Goal: Navigation & Orientation: Find specific page/section

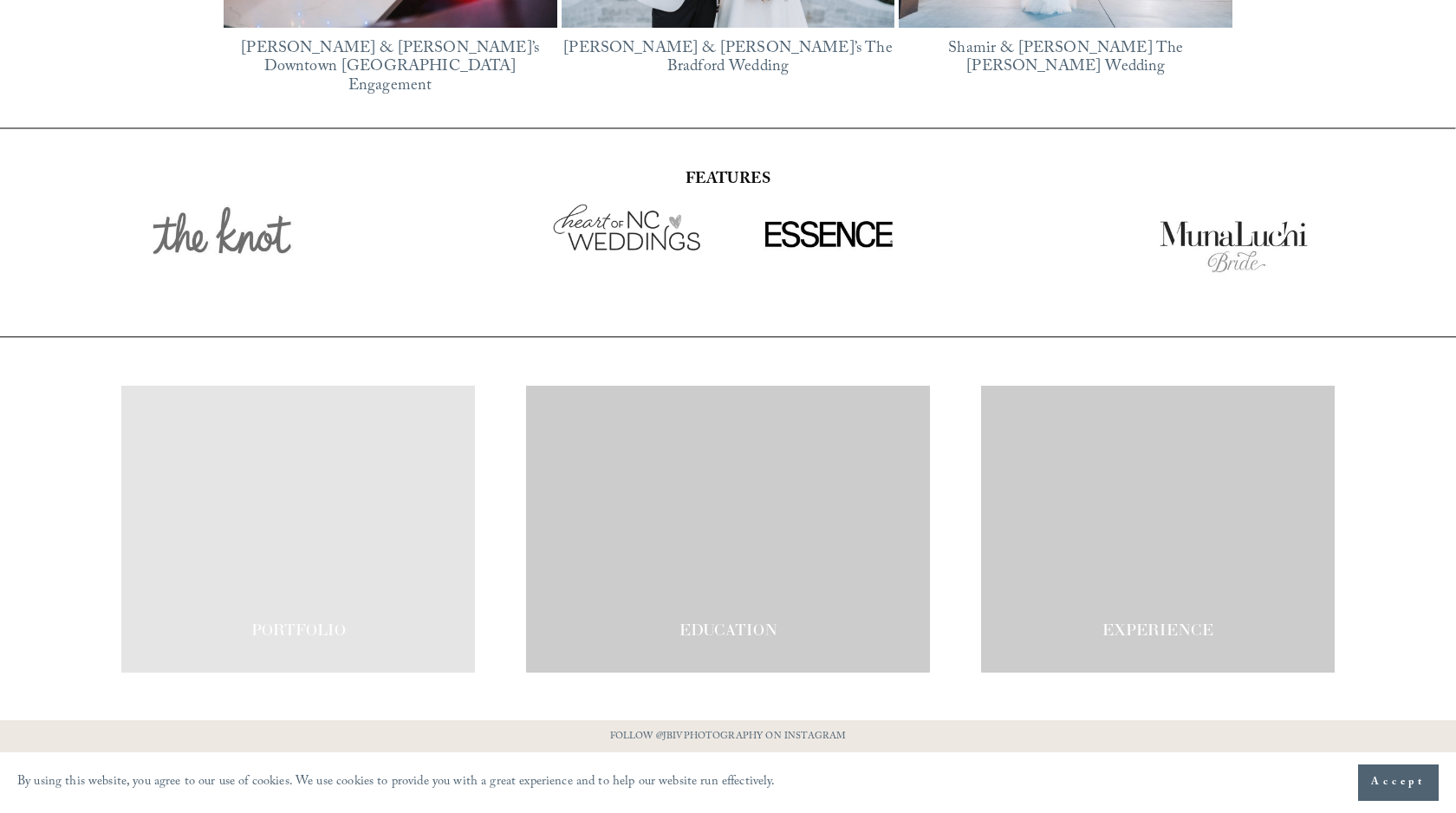
scroll to position [3001, 0]
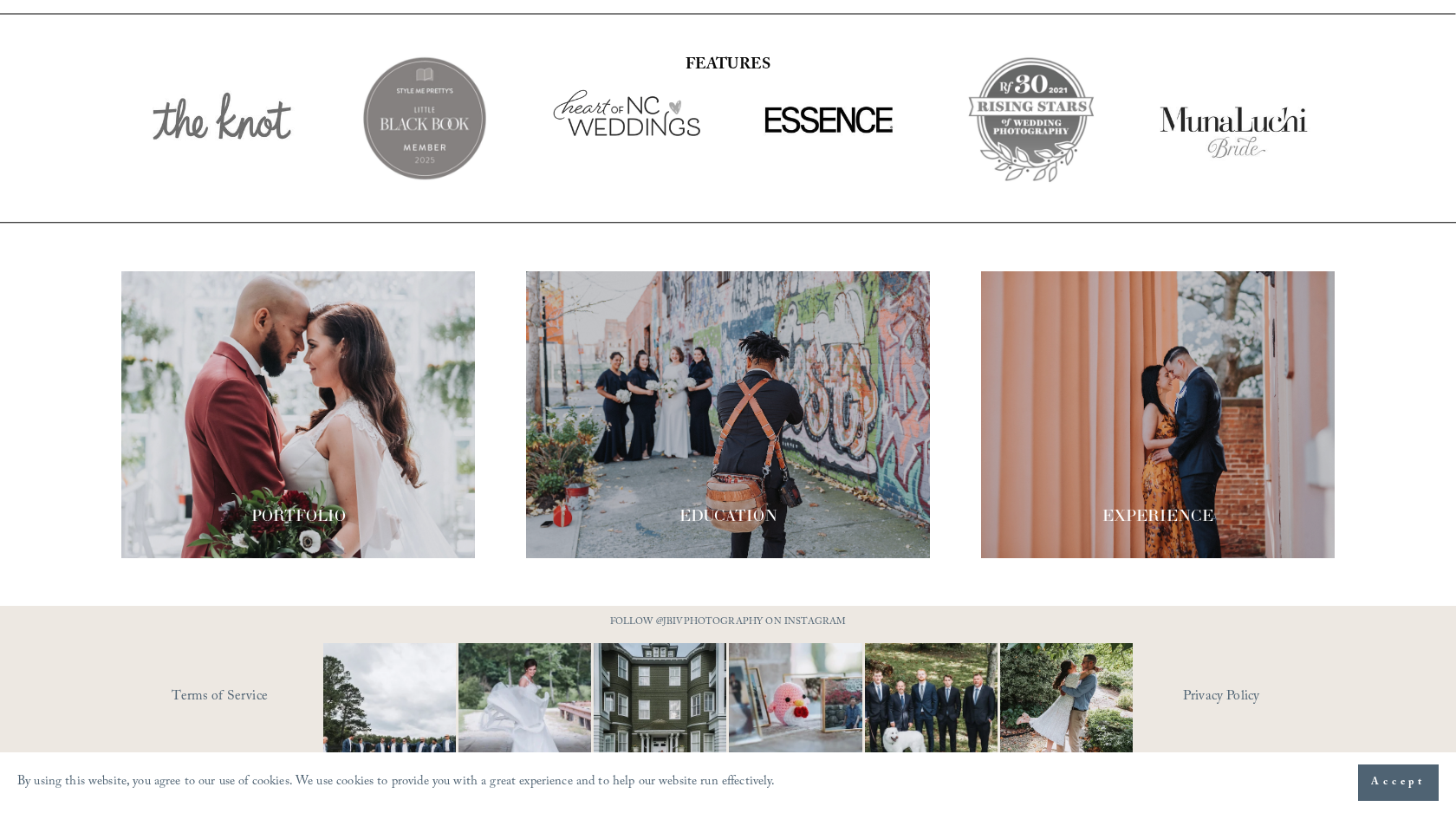
drag, startPoint x: 1225, startPoint y: 665, endPoint x: 620, endPoint y: 497, distance: 627.9
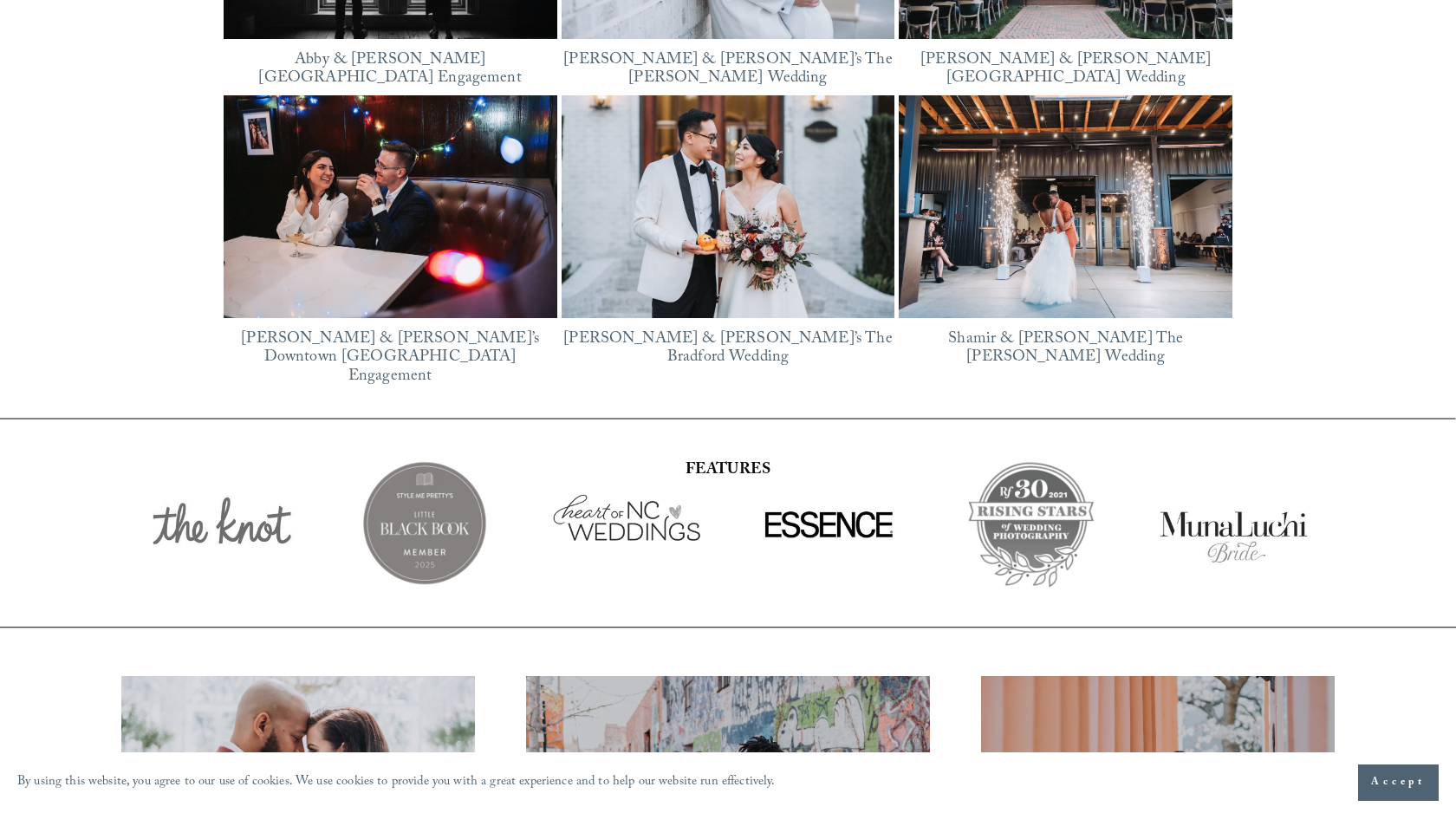
scroll to position [2575, 0]
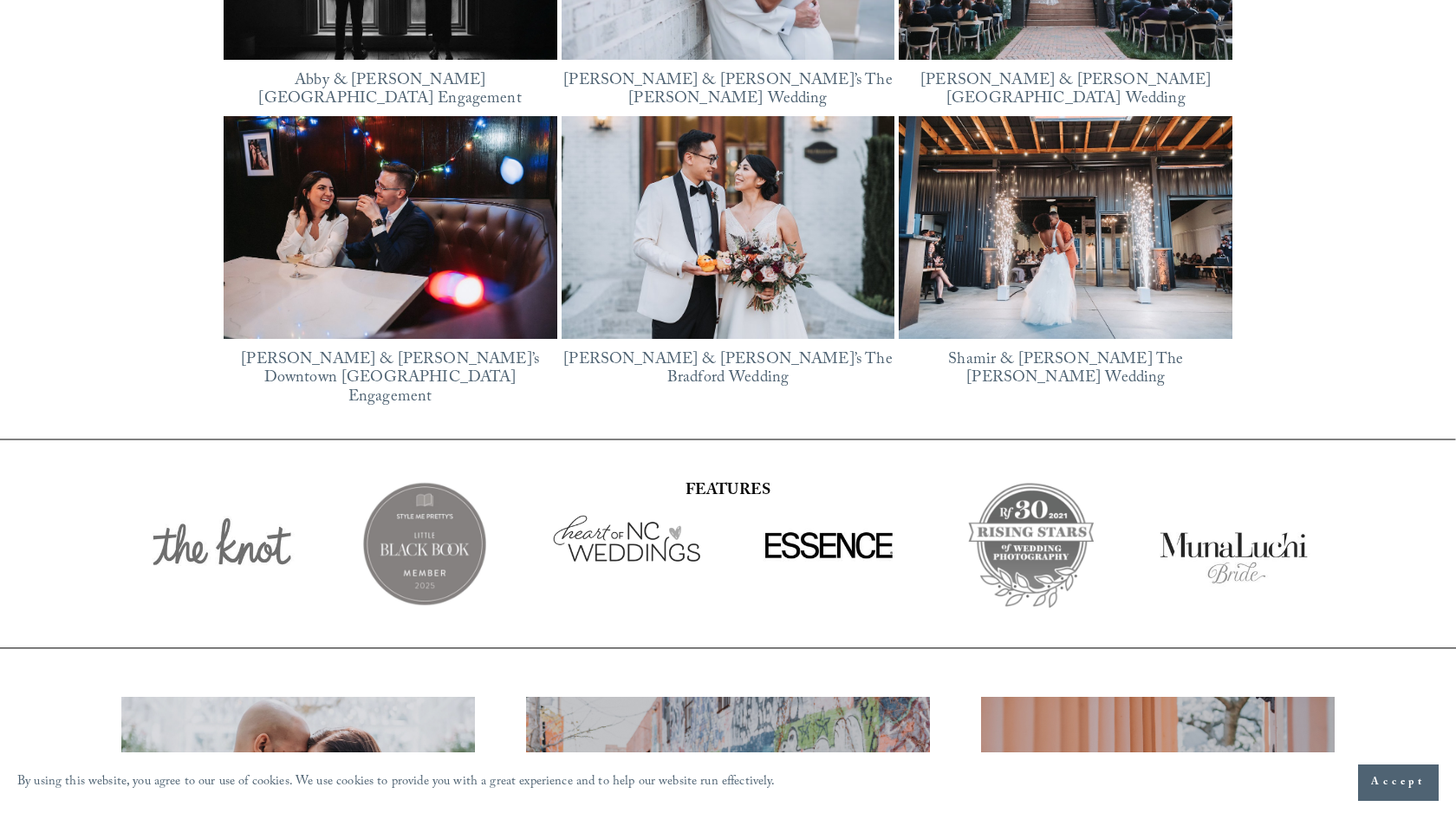
click at [607, 498] on div at bounding box center [627, 544] width 157 height 157
click at [234, 519] on div at bounding box center [222, 544] width 157 height 157
click at [209, 522] on div at bounding box center [222, 544] width 157 height 157
drag, startPoint x: 257, startPoint y: 522, endPoint x: 159, endPoint y: 522, distance: 98.0
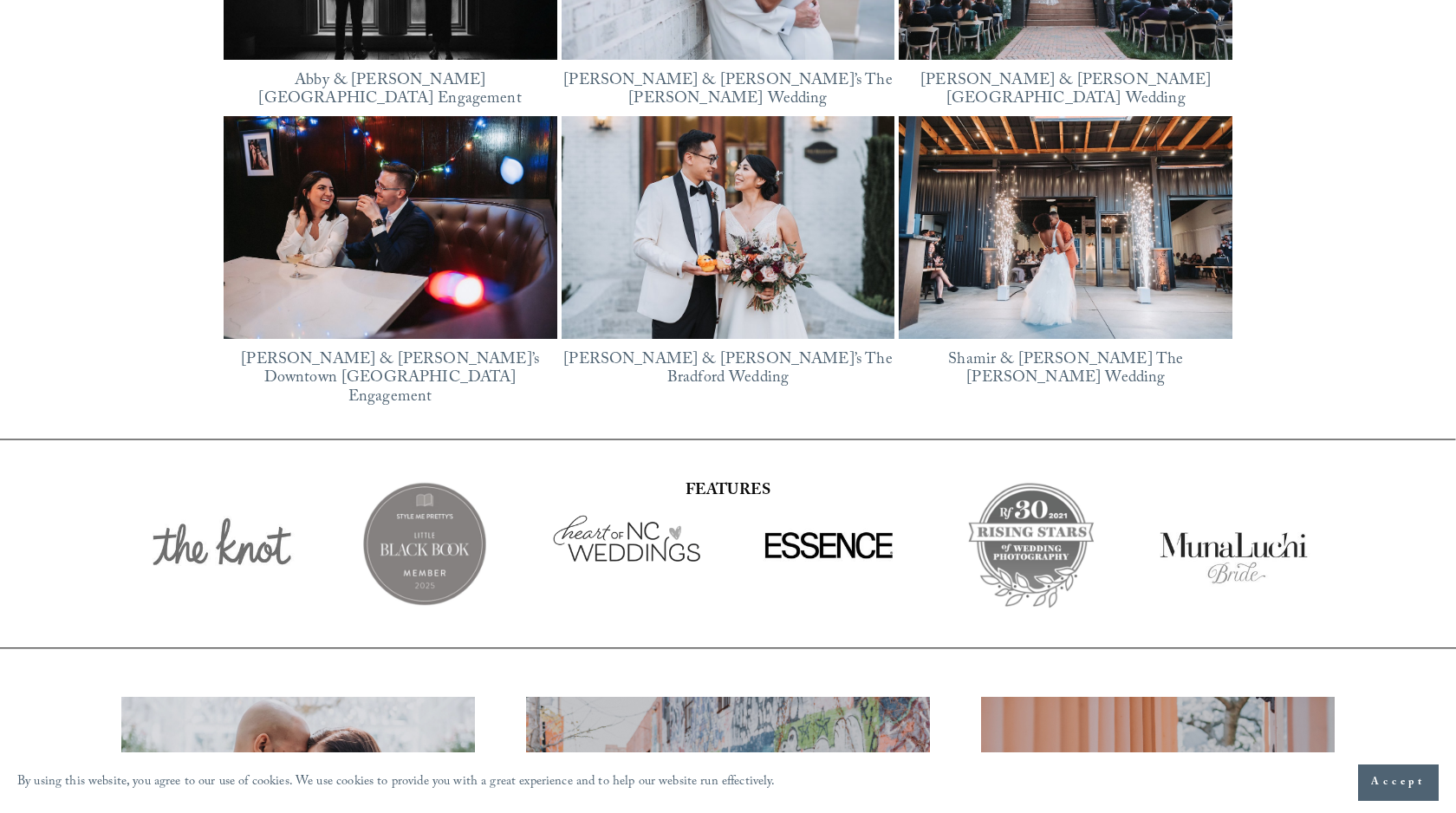
click at [174, 522] on div at bounding box center [222, 544] width 157 height 157
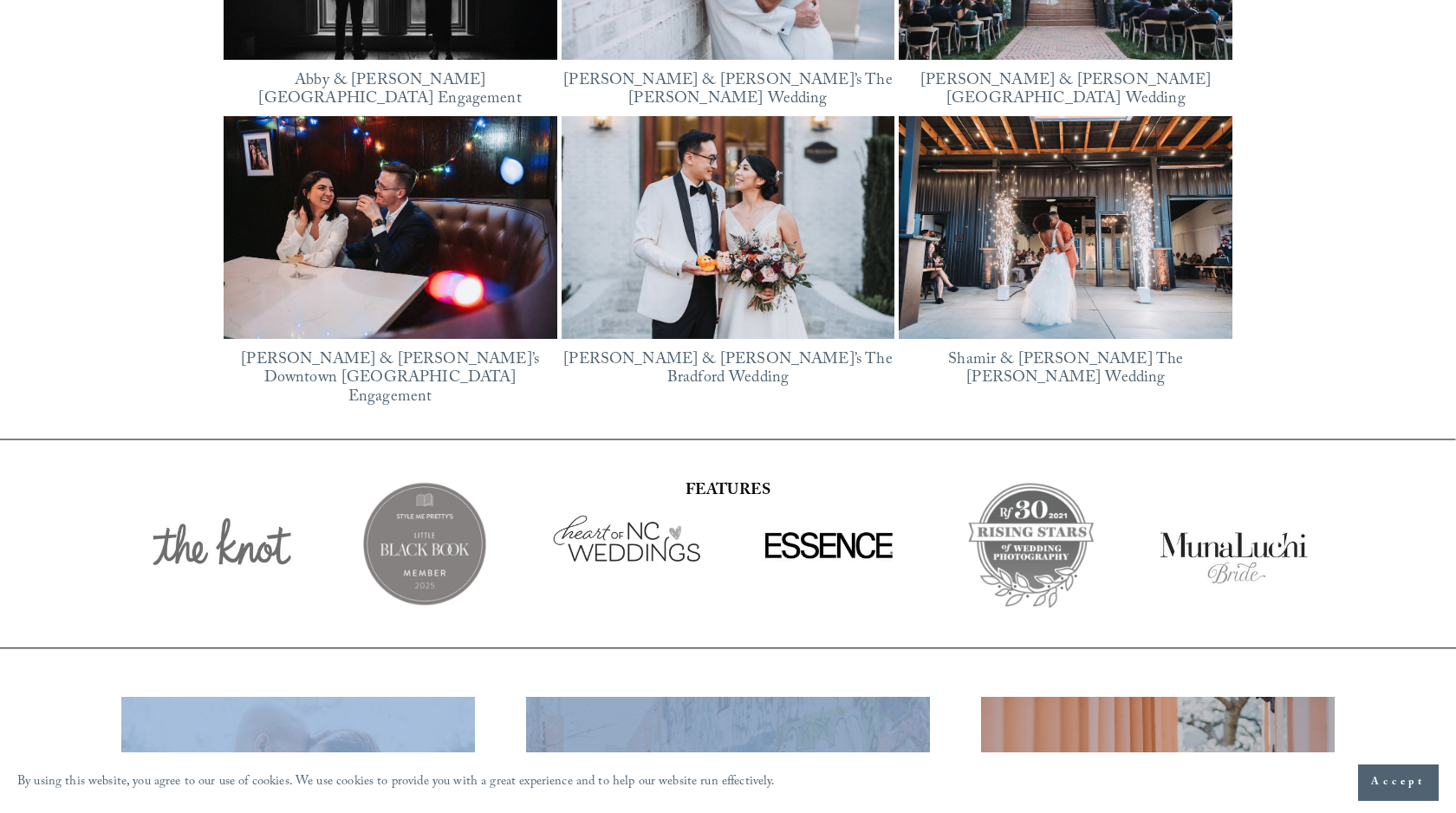
drag, startPoint x: 832, startPoint y: 519, endPoint x: 770, endPoint y: 698, distance: 189.4
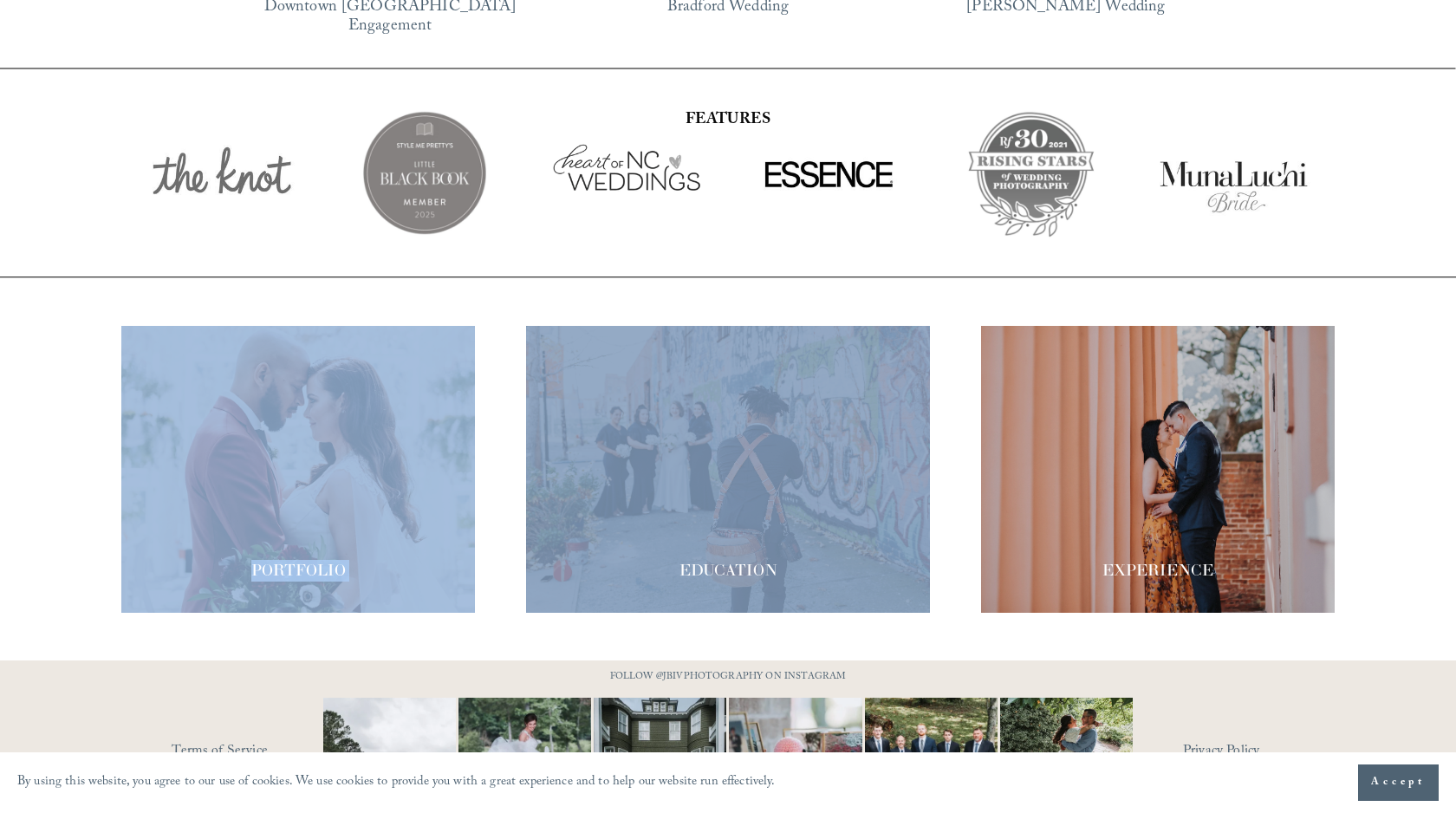
click at [945, 521] on div "PORTFOLIO EDUCATION" at bounding box center [728, 469] width 1456 height 287
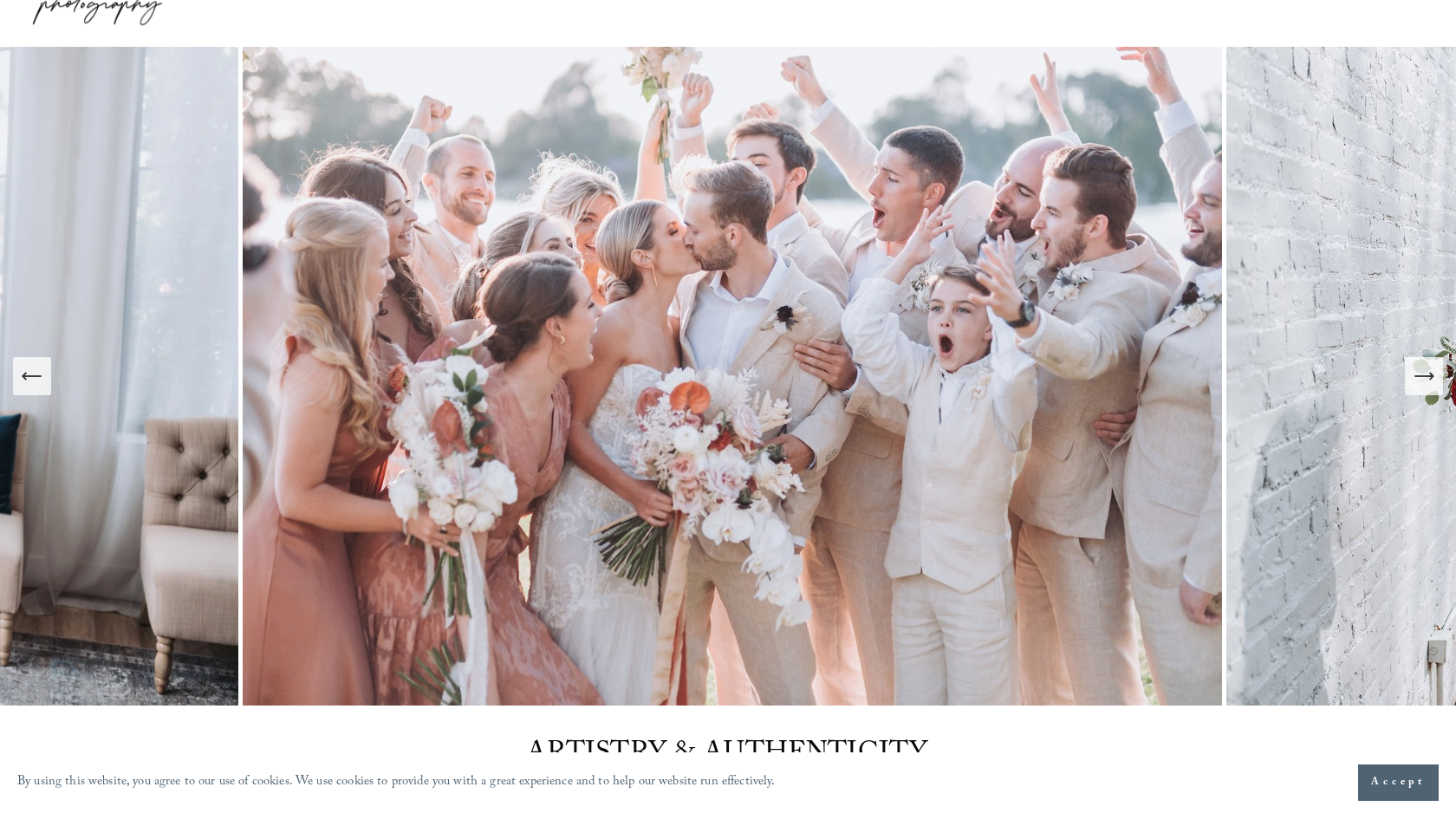
scroll to position [0, 0]
